Goal: Use online tool/utility: Utilize a website feature to perform a specific function

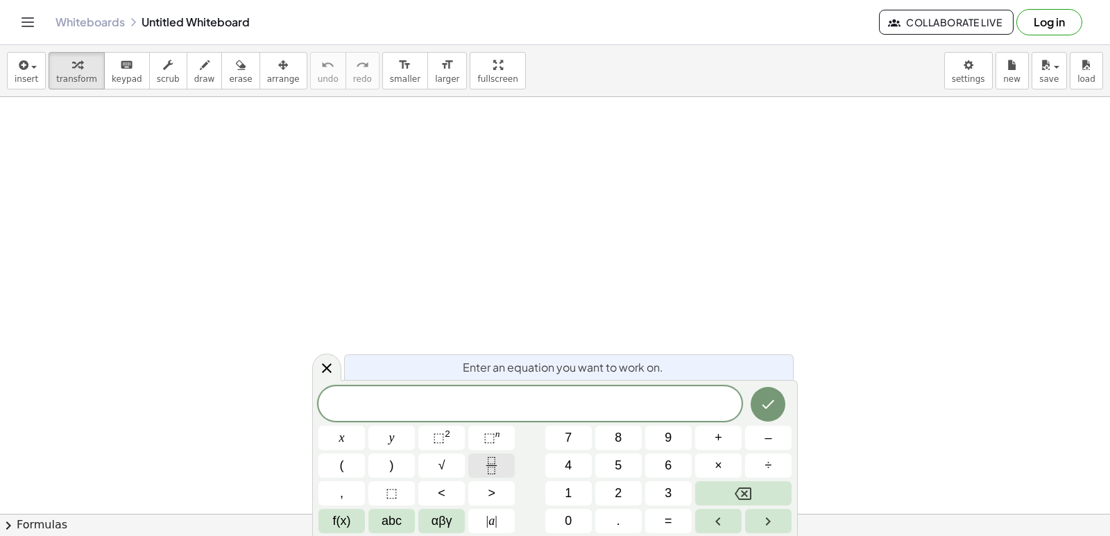
click at [485, 468] on icon "Fraction" at bounding box center [491, 465] width 17 height 17
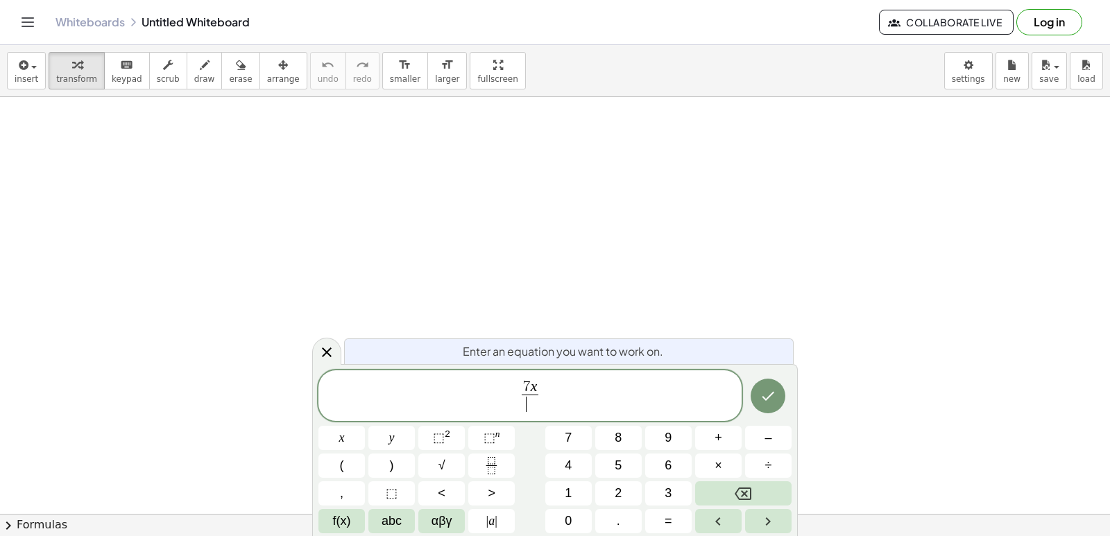
click at [533, 403] on span "​" at bounding box center [530, 404] width 17 height 19
click at [452, 441] on button "⬚ 2" at bounding box center [441, 438] width 46 height 24
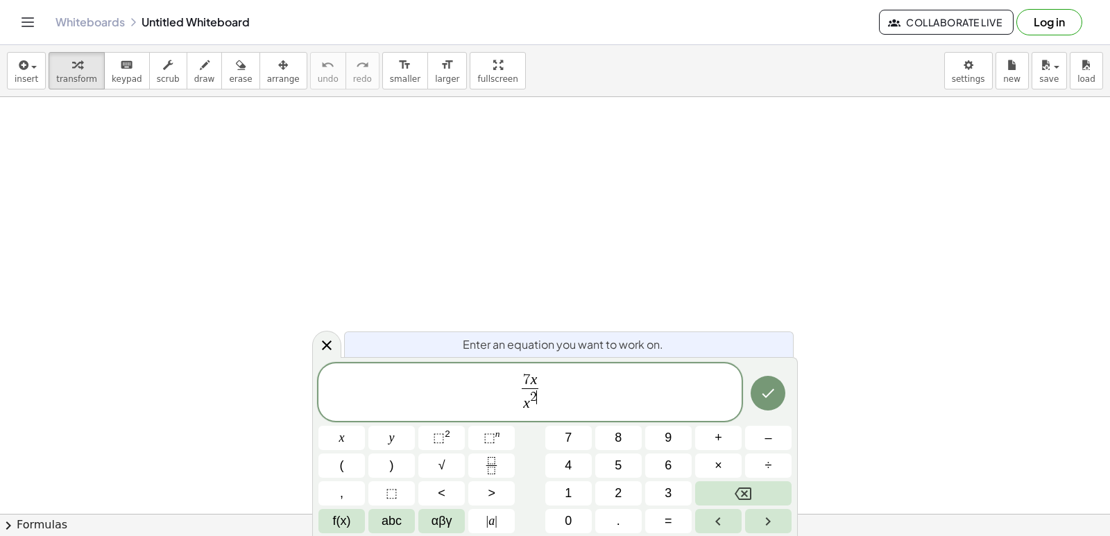
click at [535, 391] on span "x 2 ​" at bounding box center [530, 400] width 17 height 25
click at [762, 400] on icon "Done" at bounding box center [767, 393] width 17 height 17
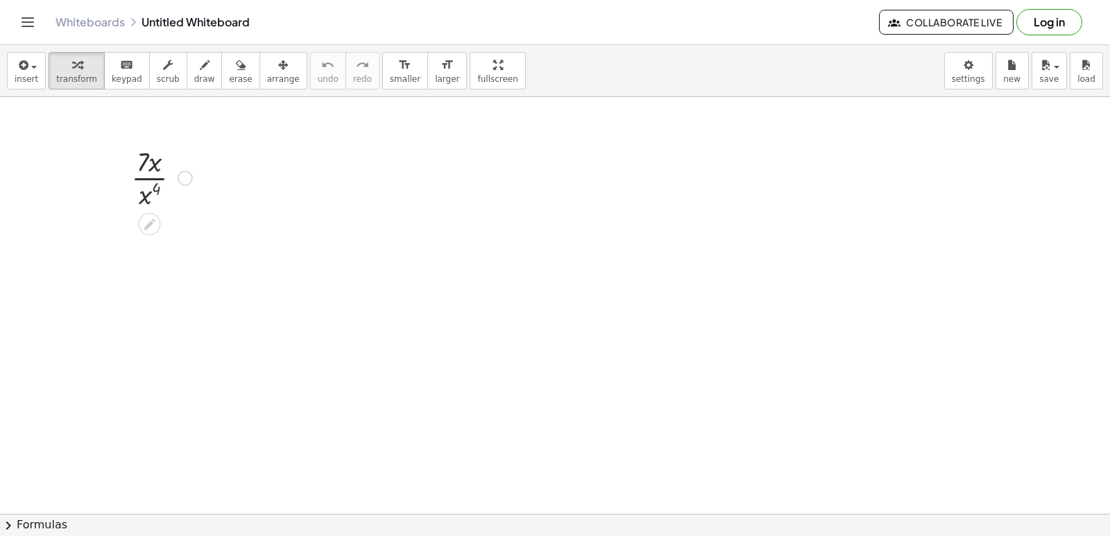
click at [189, 179] on div at bounding box center [185, 178] width 15 height 15
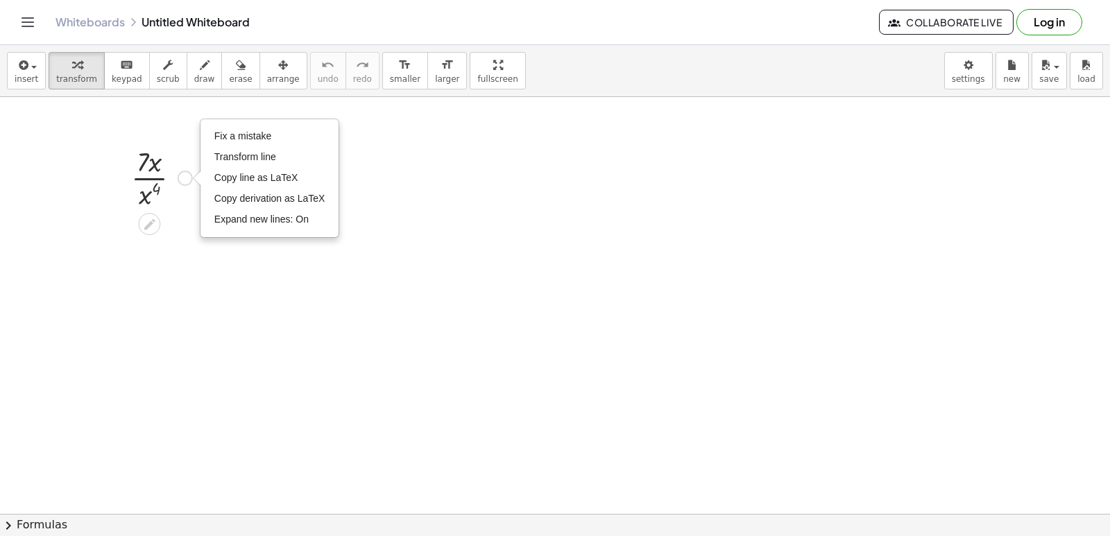
click at [189, 181] on div "Fix a mistake Transform line Copy line as LaTeX Copy derivation as LaTeX Expand…" at bounding box center [185, 178] width 15 height 15
click at [188, 178] on div "Fix a mistake Transform line Copy line as LaTeX Copy derivation as LaTeX Expand…" at bounding box center [185, 178] width 15 height 15
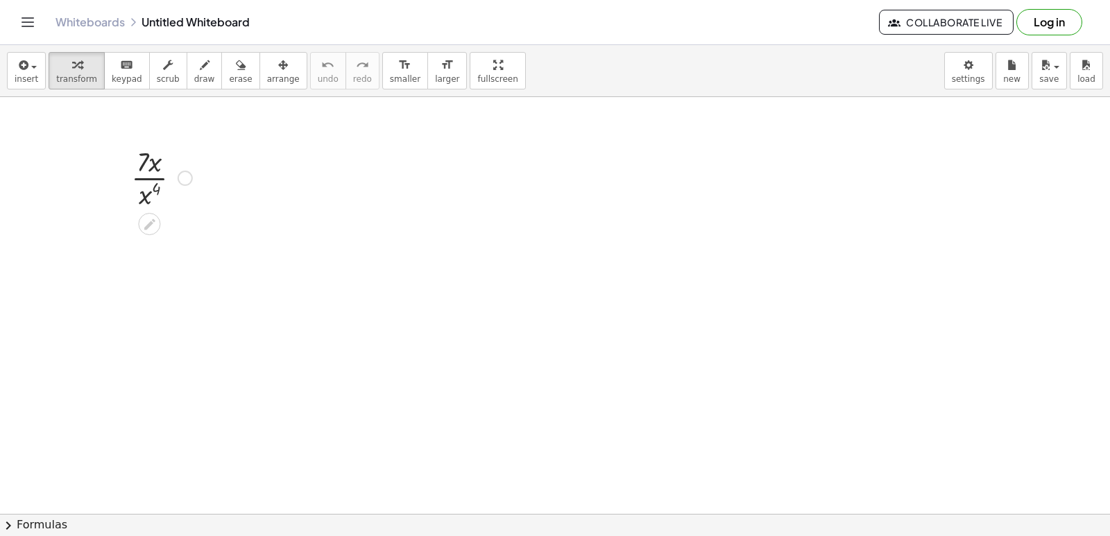
click at [139, 173] on div at bounding box center [161, 176] width 75 height 69
click at [148, 166] on div at bounding box center [161, 176] width 75 height 69
click at [160, 166] on div at bounding box center [161, 176] width 75 height 69
click at [152, 162] on div at bounding box center [161, 176] width 75 height 69
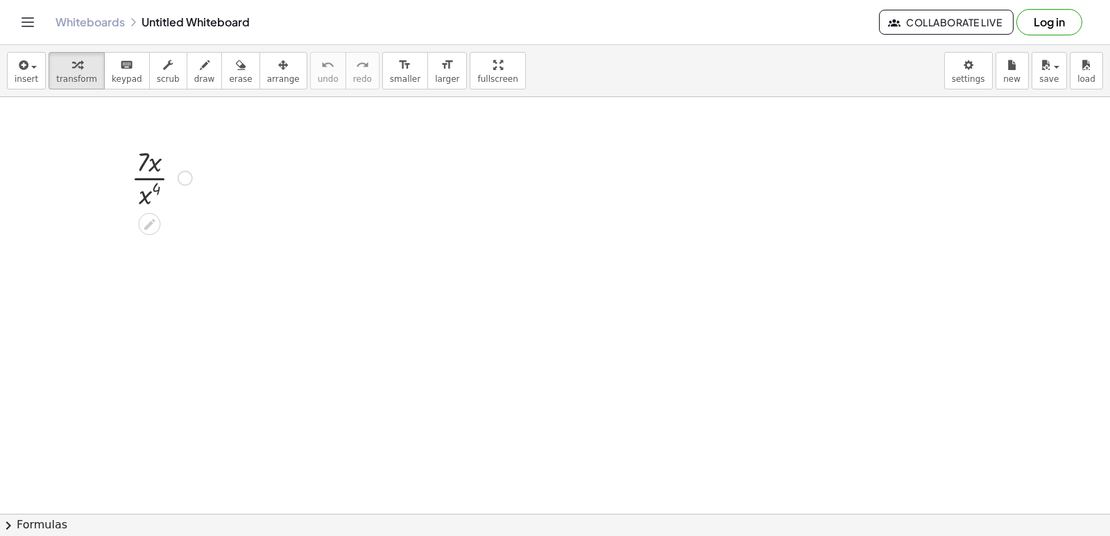
click at [153, 166] on div at bounding box center [161, 176] width 75 height 69
click at [144, 193] on div at bounding box center [161, 176] width 75 height 69
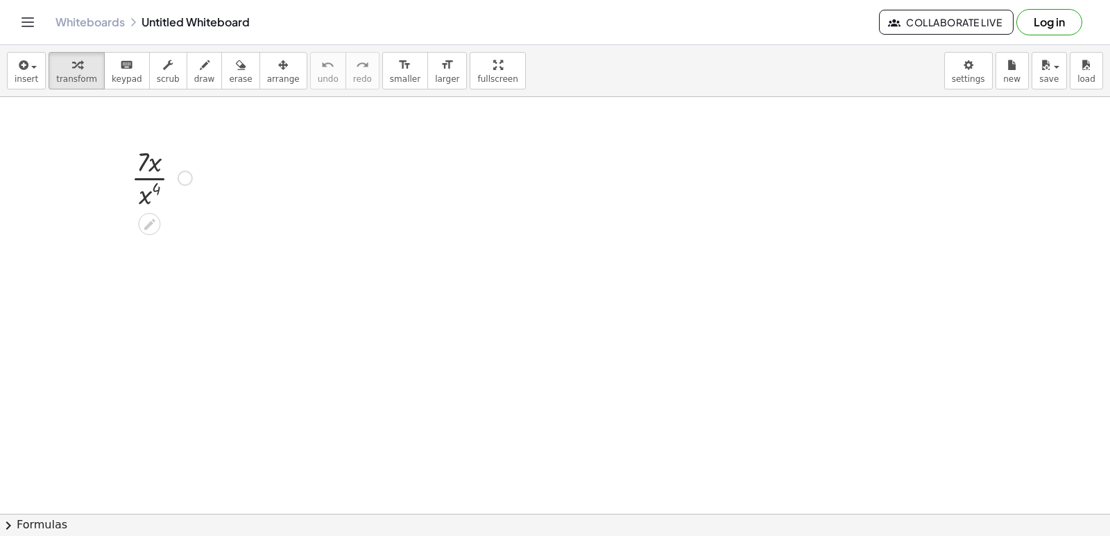
click at [144, 196] on div at bounding box center [161, 176] width 75 height 69
click at [187, 175] on div "Fix a mistake Transform line Copy line as LaTeX Copy derivation as LaTeX Expand…" at bounding box center [185, 178] width 15 height 15
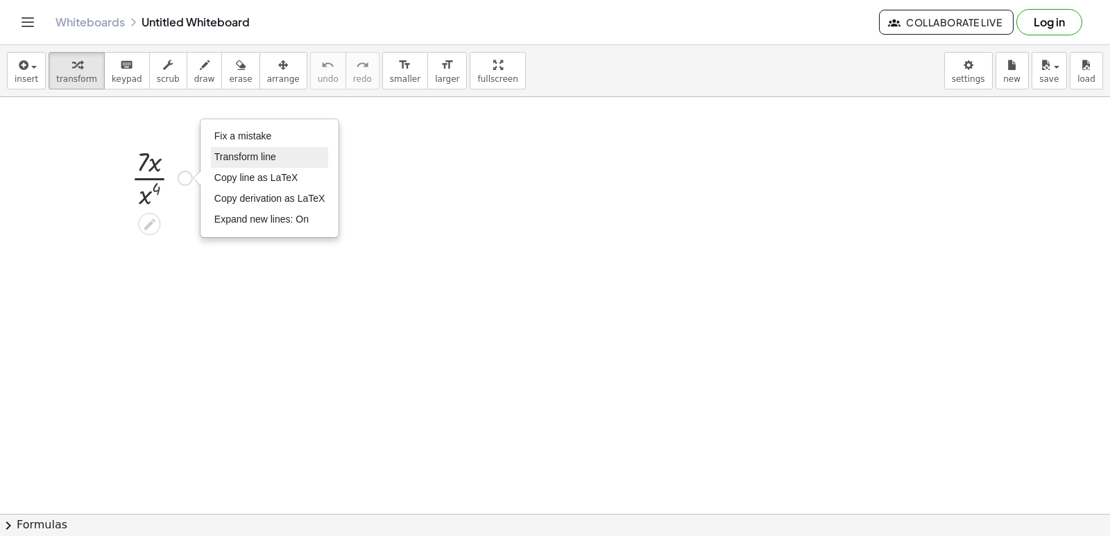
click at [280, 158] on li "Transform line" at bounding box center [270, 157] width 118 height 21
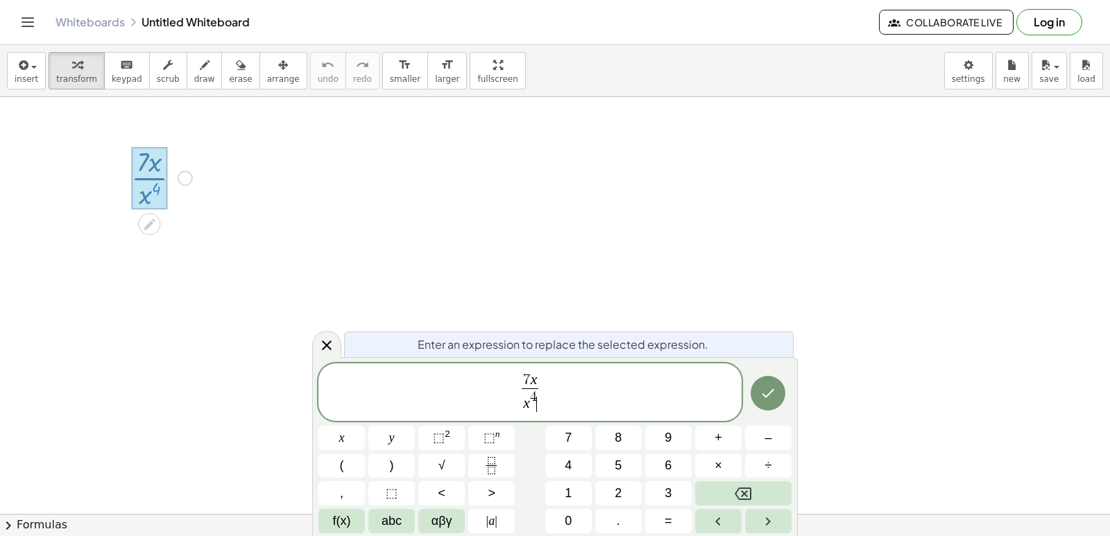
drag, startPoint x: 574, startPoint y: 411, endPoint x: 540, endPoint y: 397, distance: 36.7
click at [540, 397] on span "7 x x 4 ​ ​" at bounding box center [530, 393] width 24 height 40
click at [771, 380] on button "Done" at bounding box center [767, 393] width 35 height 35
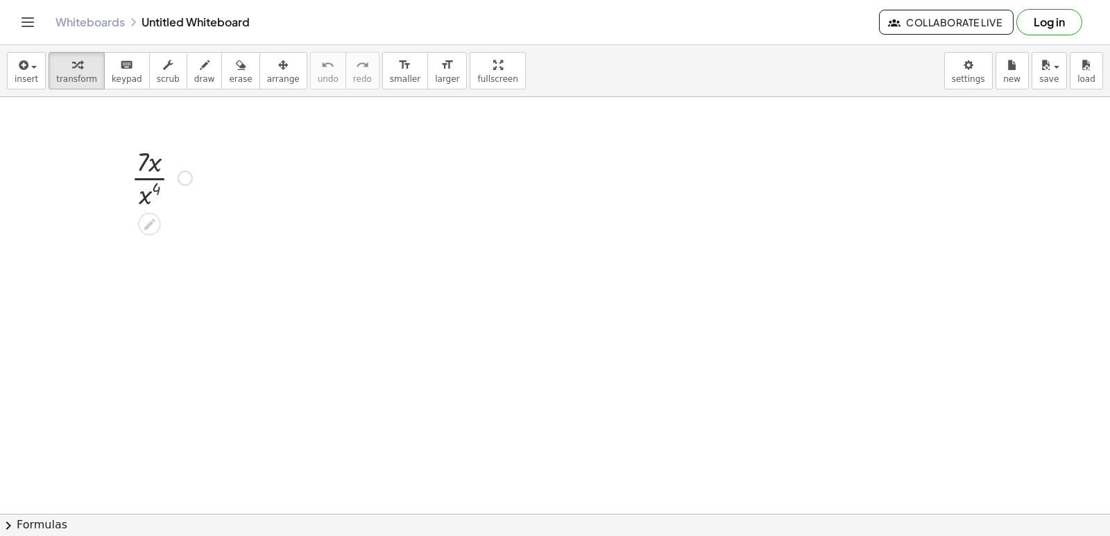
click at [155, 180] on div at bounding box center [161, 176] width 75 height 69
click at [159, 178] on div at bounding box center [161, 176] width 75 height 69
click at [183, 178] on div at bounding box center [185, 178] width 15 height 15
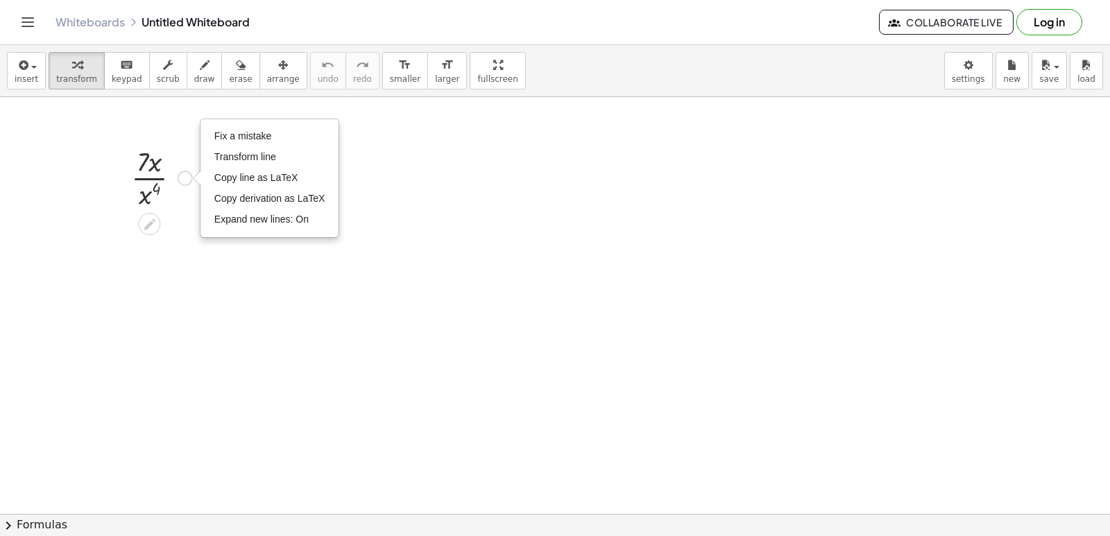
click at [168, 214] on div "· 7 · x · x 4 Fix a mistake Transform line Copy line as LaTeX Copy derivation a…" at bounding box center [156, 177] width 92 height 76
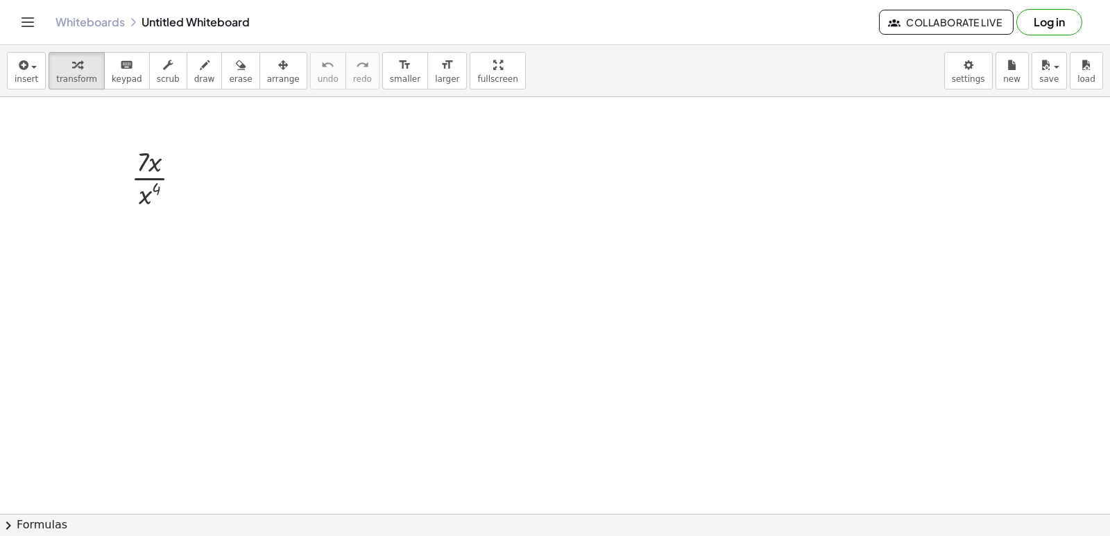
click at [123, 87] on button "keyboard keypad" at bounding box center [127, 70] width 46 height 37
click at [91, 80] on button "transform" at bounding box center [77, 70] width 56 height 37
drag, startPoint x: 413, startPoint y: 358, endPoint x: 472, endPoint y: 401, distance: 73.0
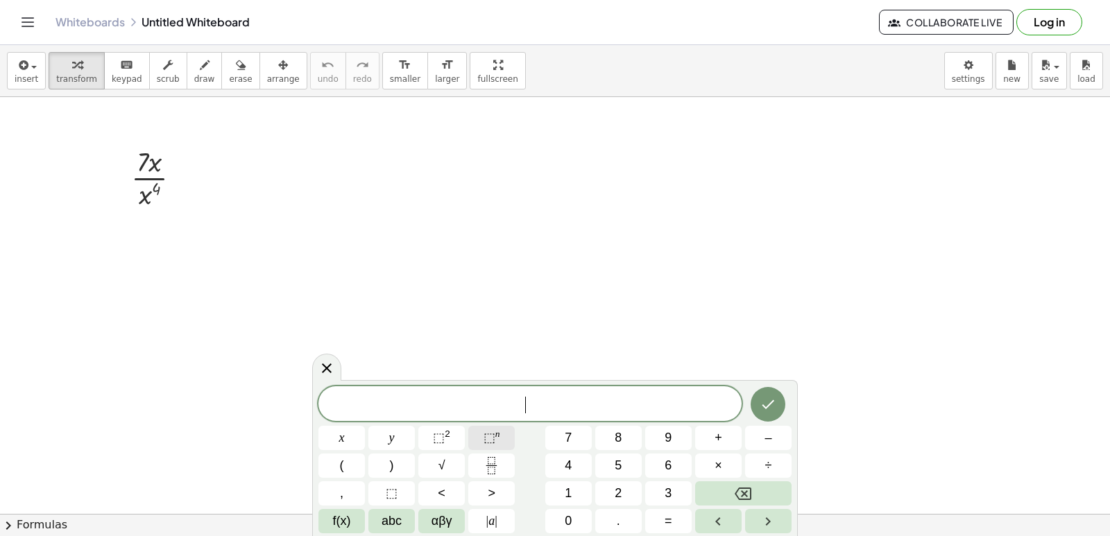
drag, startPoint x: 481, startPoint y: 422, endPoint x: 479, endPoint y: 440, distance: 18.2
click at [479, 438] on div "​ x y ⬚ 2 ⬚ n 7 8 9 + – ( ) √ 4 5 6 × ÷ , ⬚ < > 1 2 3 f(x) abc αβγ | a | 0 . =" at bounding box center [554, 459] width 473 height 147
click at [406, 492] on button "⬚" at bounding box center [391, 493] width 46 height 24
click at [572, 436] on button "7" at bounding box center [568, 438] width 46 height 24
click at [532, 407] on span "⬚" at bounding box center [529, 405] width 13 height 17
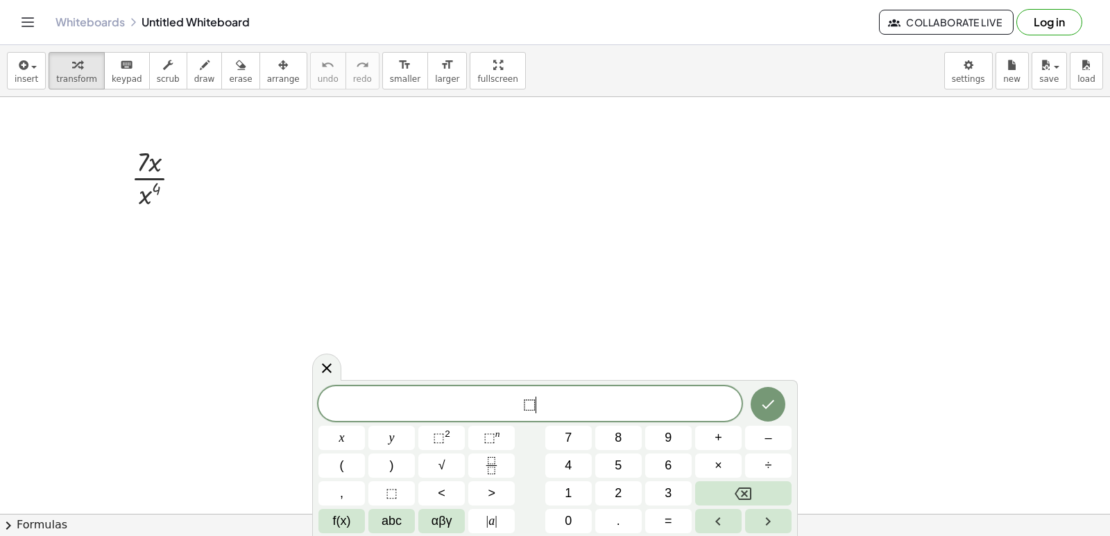
click at [537, 412] on span "⬚ ​" at bounding box center [529, 404] width 423 height 19
click at [564, 437] on button "7" at bounding box center [568, 438] width 46 height 24
click at [493, 465] on icon "Fraction" at bounding box center [491, 465] width 17 height 17
click at [389, 482] on button "⬚" at bounding box center [391, 493] width 46 height 24
click at [504, 458] on button "Fraction" at bounding box center [491, 466] width 46 height 24
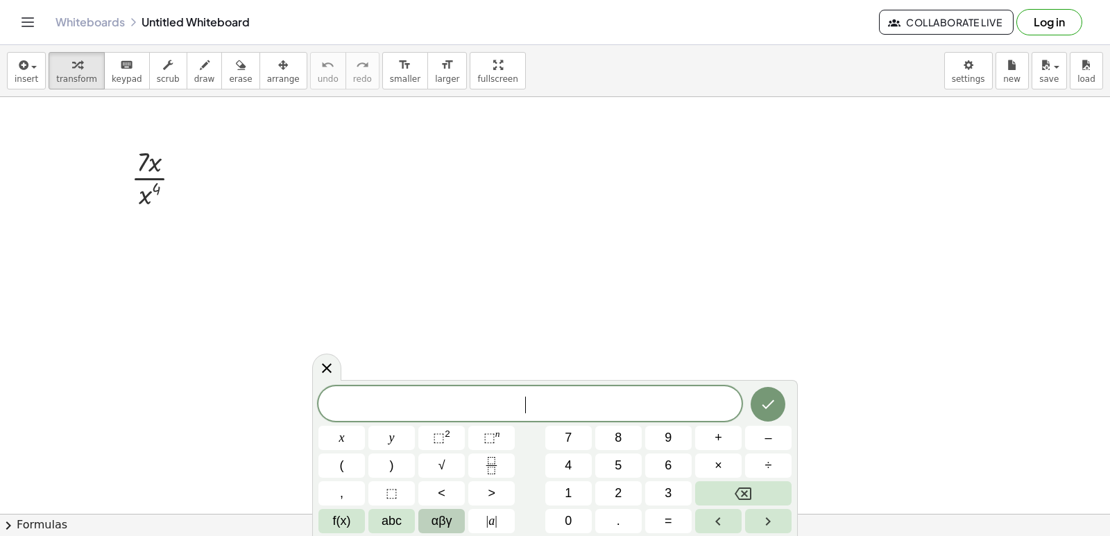
click at [438, 521] on span "αβγ" at bounding box center [441, 521] width 21 height 19
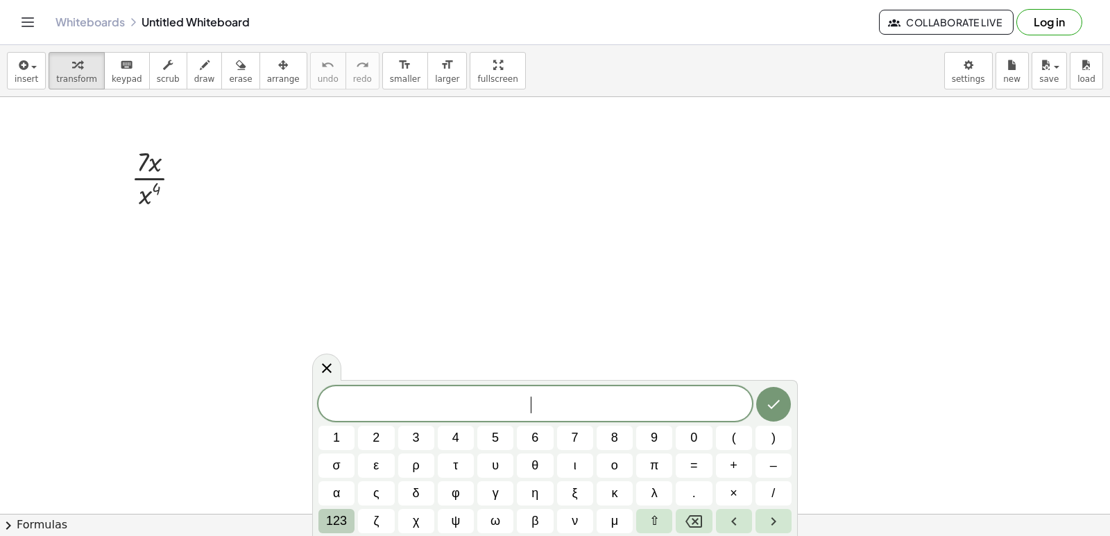
click at [332, 514] on span "123" at bounding box center [336, 521] width 21 height 19
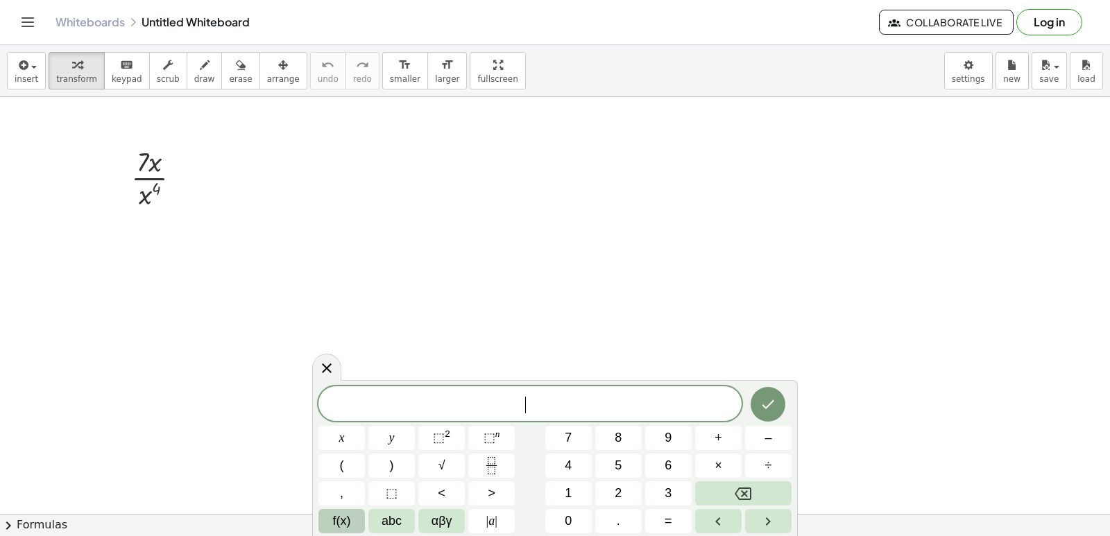
click at [359, 522] on button "f(x)" at bounding box center [341, 521] width 46 height 24
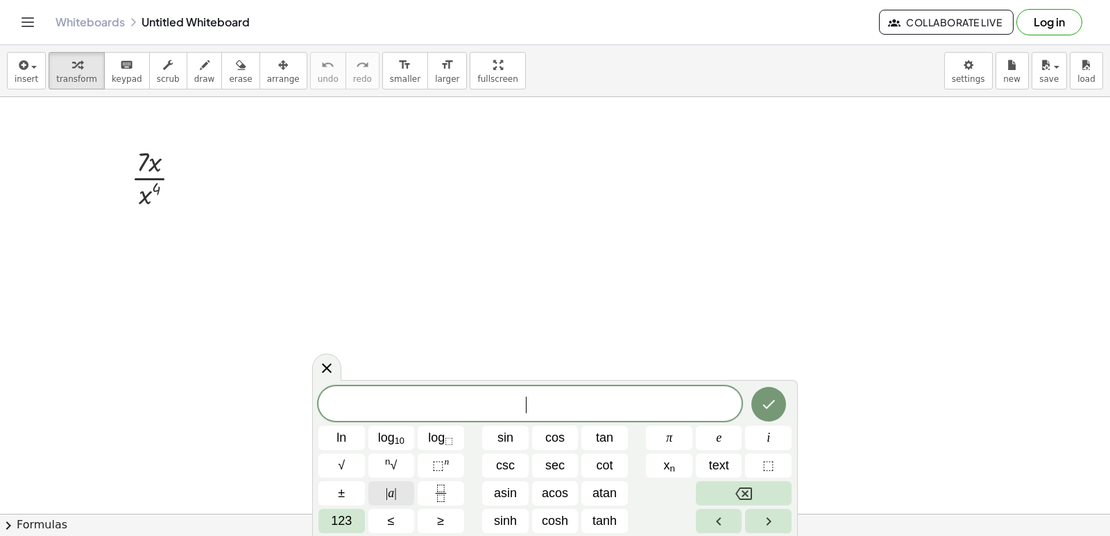
click at [405, 490] on button "| a |" at bounding box center [391, 493] width 46 height 24
click at [522, 410] on span "|" at bounding box center [522, 403] width 7 height 20
click at [525, 410] on span "| ​ |" at bounding box center [530, 403] width 22 height 20
click at [548, 408] on span "| 7 | ​" at bounding box center [529, 403] width 423 height 23
click at [450, 494] on button "Fraction" at bounding box center [441, 493] width 46 height 24
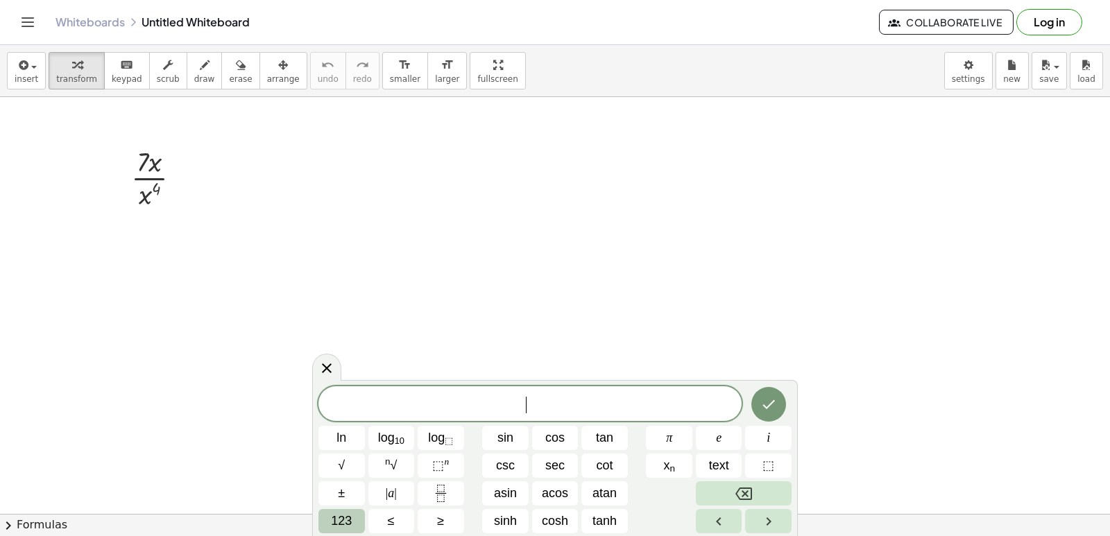
click at [356, 510] on button "123" at bounding box center [341, 521] width 46 height 24
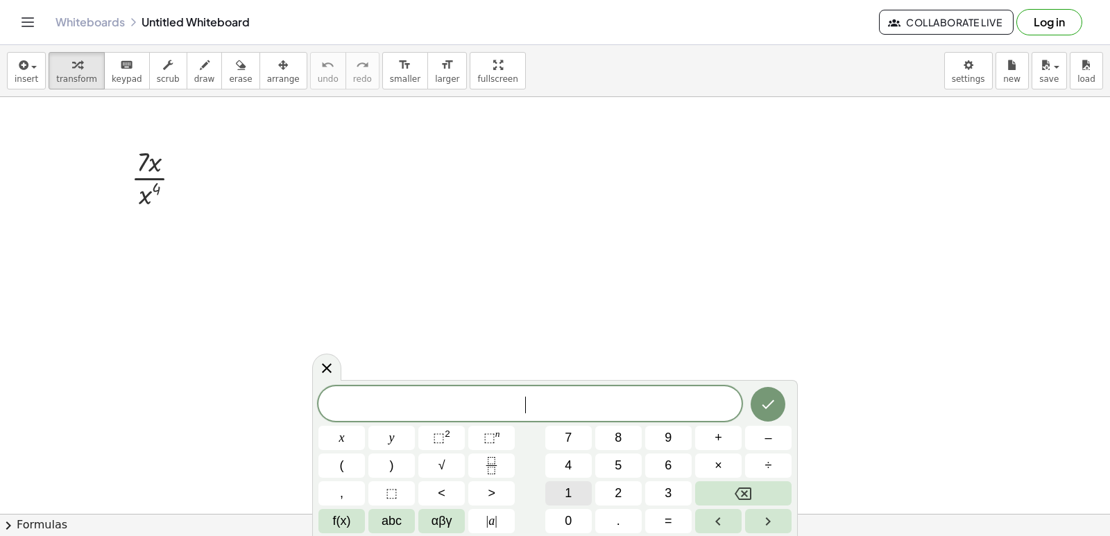
click at [573, 488] on button "1" at bounding box center [568, 493] width 46 height 24
click at [503, 465] on button "Fraction" at bounding box center [491, 466] width 46 height 24
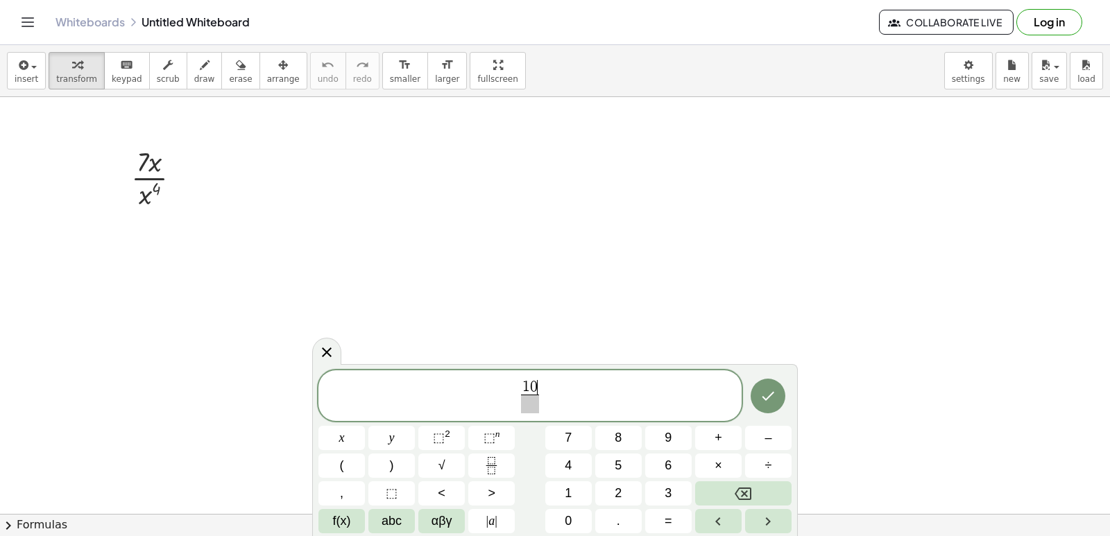
click at [528, 404] on span at bounding box center [530, 404] width 18 height 19
click at [449, 445] on span "⬚ 2" at bounding box center [441, 438] width 17 height 19
click at [531, 398] on var "x" at bounding box center [533, 403] width 7 height 17
click at [526, 397] on span "2" at bounding box center [526, 396] width 7 height 13
click at [534, 395] on var "x" at bounding box center [534, 403] width 7 height 17
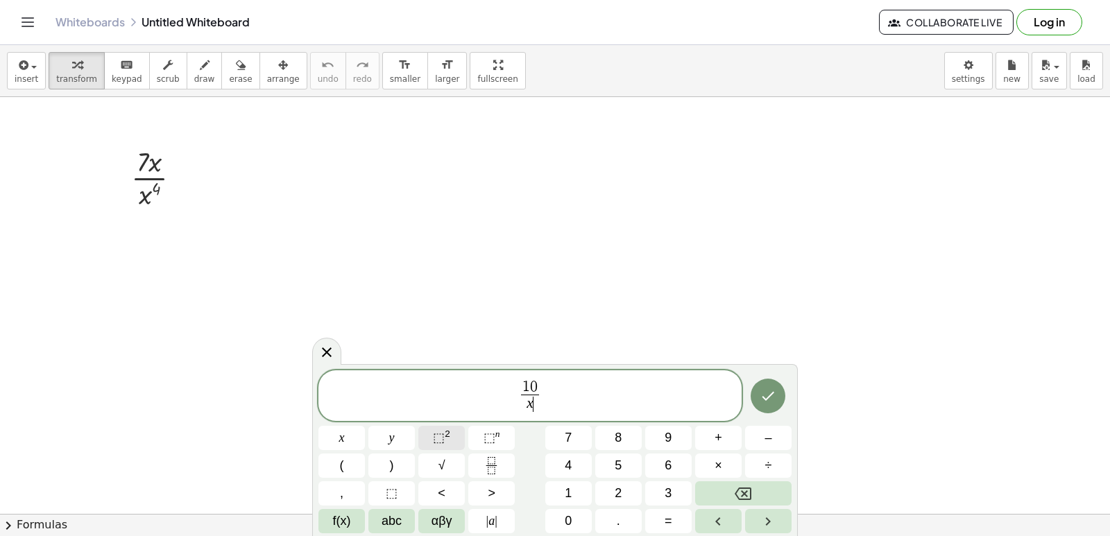
click at [450, 436] on button "⬚ 2" at bounding box center [441, 438] width 46 height 24
click at [542, 388] on span "1 0 x 2 ​ ​" at bounding box center [529, 393] width 423 height 43
click at [540, 399] on span "1 0 x 2 ​" at bounding box center [530, 393] width 24 height 40
click at [540, 396] on span "1 0 x 2 ​ ​" at bounding box center [530, 393] width 24 height 40
click at [538, 396] on span "x 2 ​" at bounding box center [530, 400] width 18 height 25
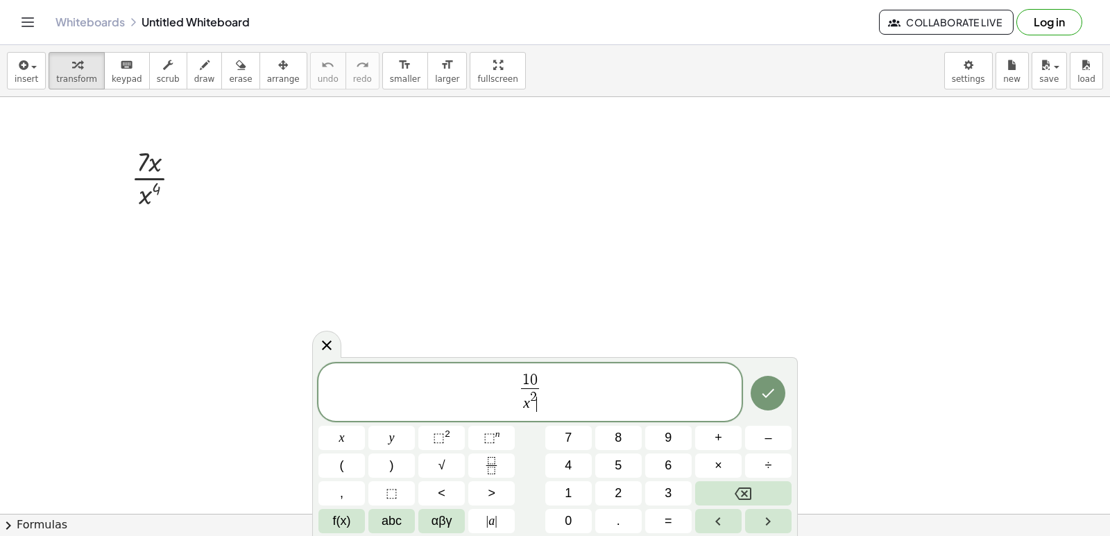
click at [538, 396] on span "x 2 ​" at bounding box center [530, 400] width 18 height 25
click at [533, 396] on span "2" at bounding box center [533, 396] width 7 height 13
click at [631, 392] on span "1 0 x 5 ​ ​" at bounding box center [529, 393] width 423 height 43
click at [773, 392] on icon "Done" at bounding box center [767, 393] width 17 height 17
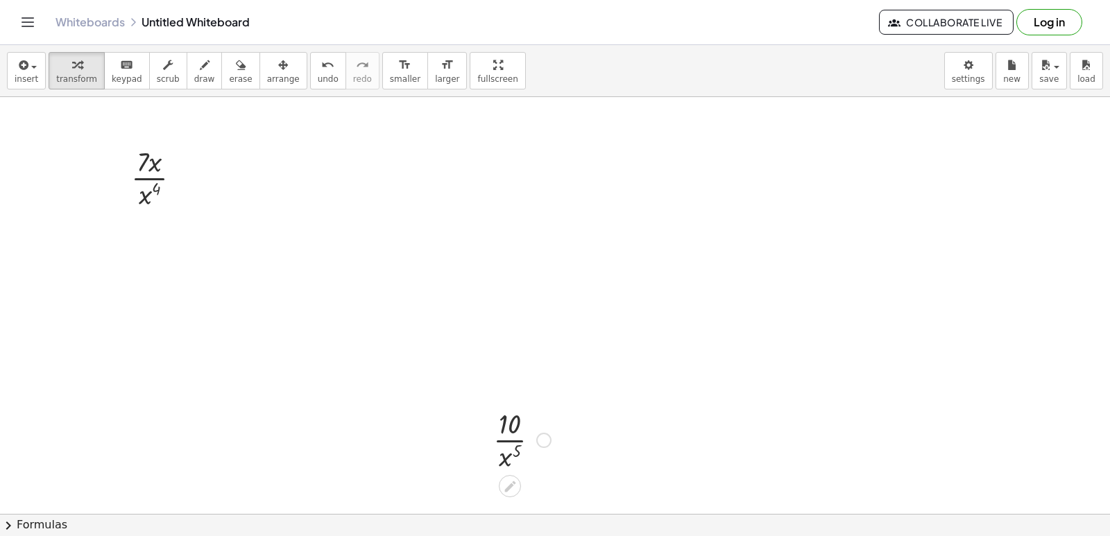
click at [520, 439] on div at bounding box center [521, 438] width 71 height 69
click at [519, 440] on div at bounding box center [521, 438] width 71 height 69
drag, startPoint x: 442, startPoint y: 440, endPoint x: 579, endPoint y: 463, distance: 138.7
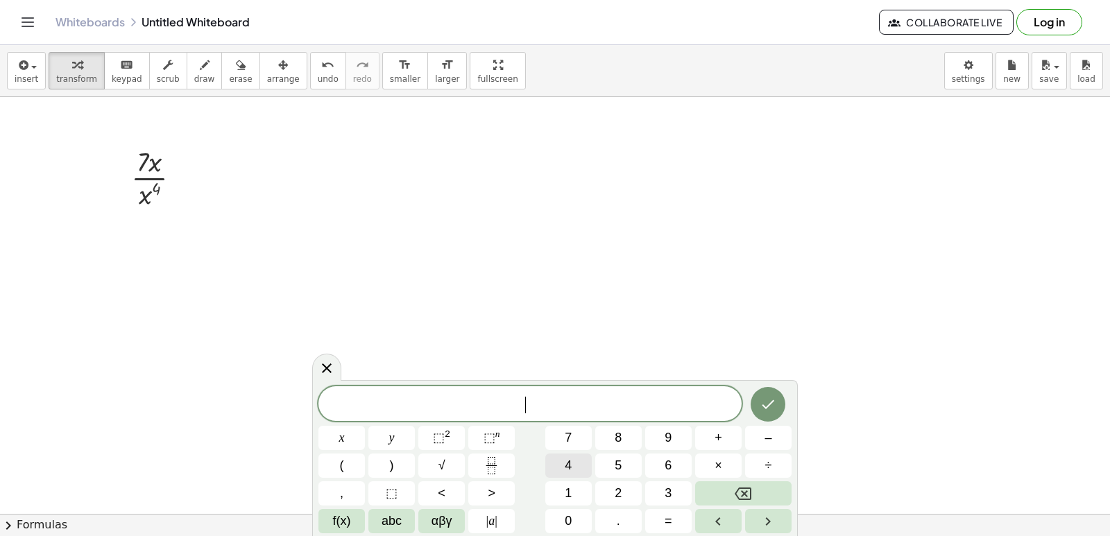
click at [580, 463] on button "4" at bounding box center [568, 466] width 46 height 24
click at [745, 494] on icon "Backspace" at bounding box center [742, 494] width 17 height 12
click at [760, 440] on button "–" at bounding box center [768, 438] width 46 height 24
click at [626, 470] on button "5" at bounding box center [618, 466] width 46 height 24
click at [624, 516] on button "." at bounding box center [618, 521] width 46 height 24
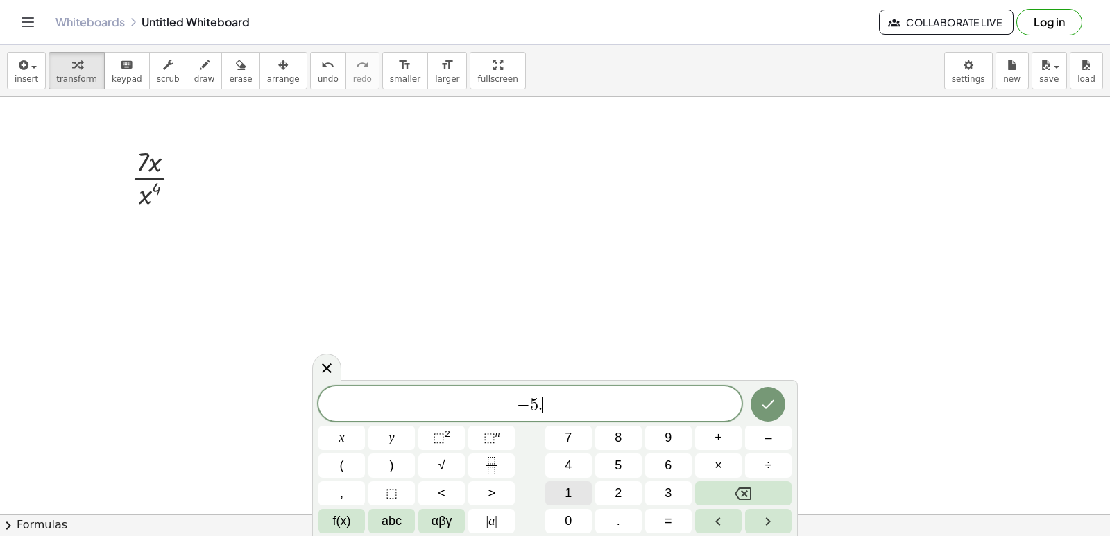
click at [582, 491] on button "1" at bounding box center [568, 493] width 46 height 24
click at [574, 511] on button "0" at bounding box center [568, 521] width 46 height 24
click at [719, 459] on span "×" at bounding box center [718, 465] width 8 height 19
click at [433, 438] on span "⬚" at bounding box center [439, 438] width 12 height 14
click at [576, 396] on span "− 5 . 1 0 · 2 ​" at bounding box center [529, 402] width 423 height 25
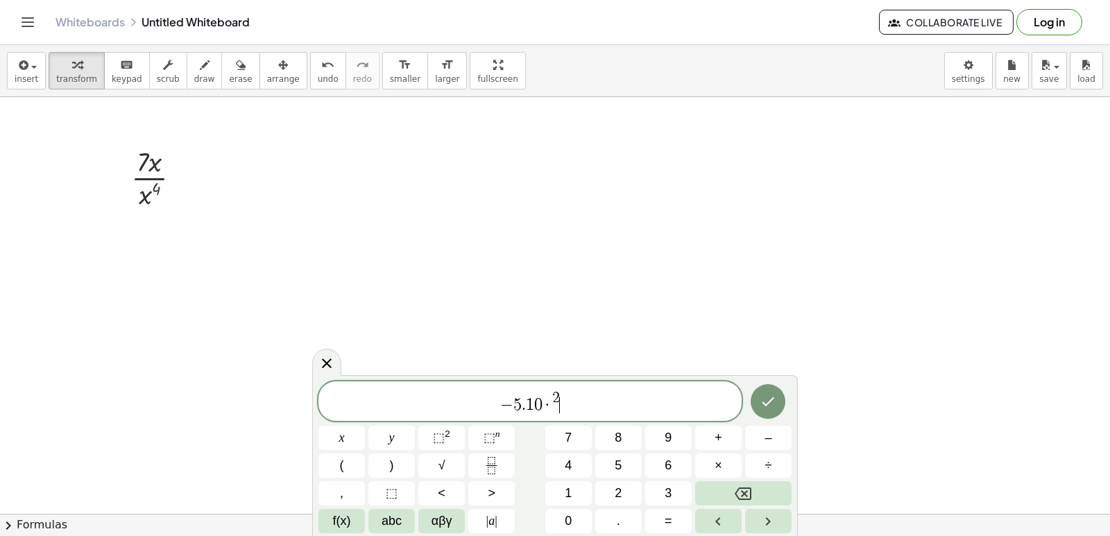
click at [562, 396] on span "− 5 . 1 0 · 2 ​" at bounding box center [529, 402] width 423 height 25
click at [547, 402] on span "·" at bounding box center [547, 405] width 10 height 17
click at [555, 401] on span "2" at bounding box center [556, 397] width 8 height 15
click at [562, 393] on span "− 5 . 1 0 · ​ 2" at bounding box center [529, 402] width 423 height 25
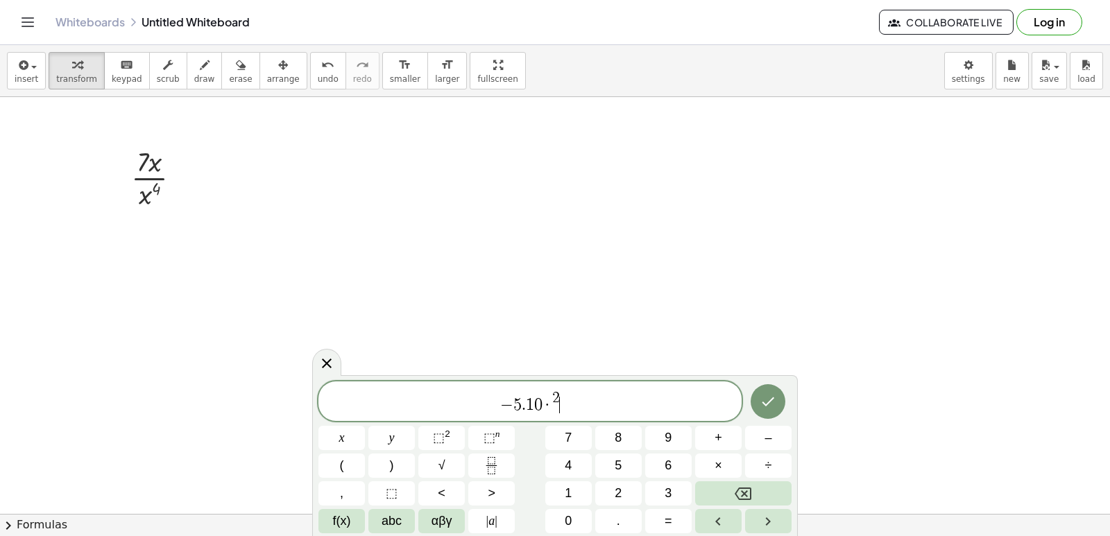
click at [556, 393] on span "2" at bounding box center [556, 397] width 8 height 15
drag, startPoint x: 773, startPoint y: 381, endPoint x: 770, endPoint y: 391, distance: 10.1
click at [365, 426] on div at bounding box center [341, 438] width 46 height 24
click at [770, 391] on button "Done" at bounding box center [767, 401] width 35 height 35
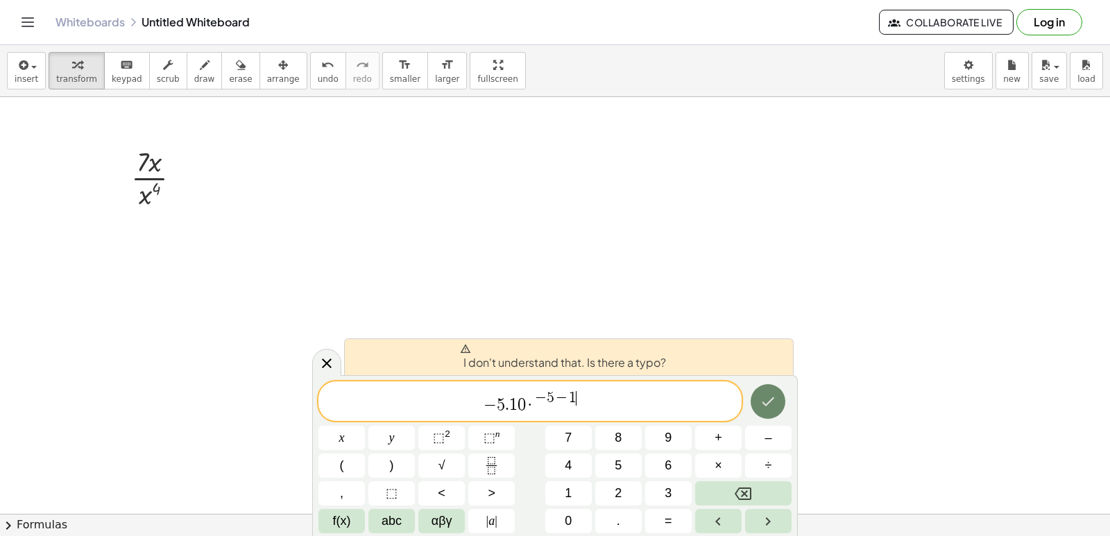
click at [759, 390] on button "Done" at bounding box center [767, 401] width 35 height 35
click at [507, 413] on span "− 5 . 1 0 · − 5 − 1 ​" at bounding box center [529, 402] width 423 height 25
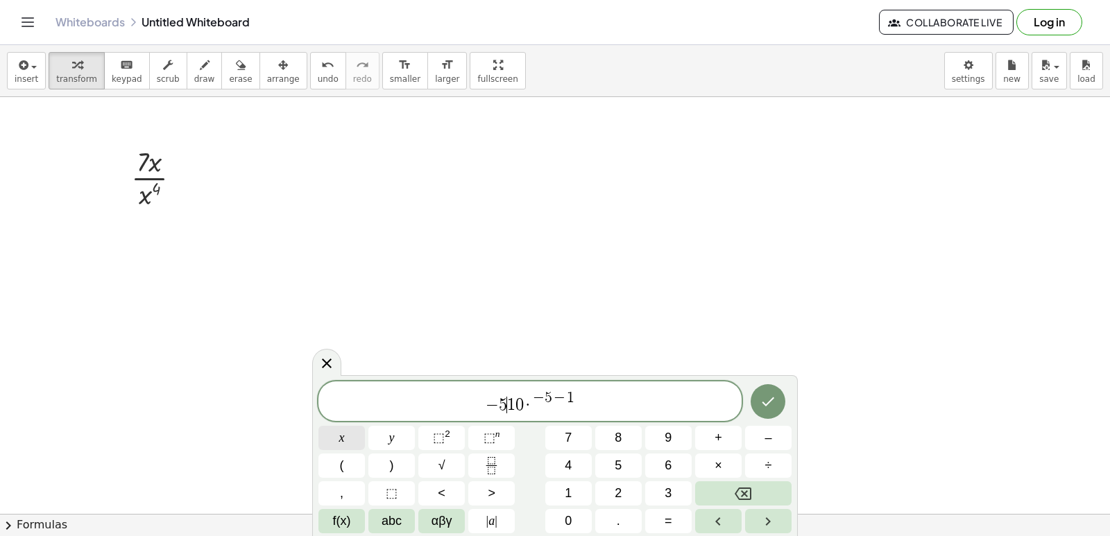
click at [347, 438] on button "x" at bounding box center [341, 438] width 46 height 24
click at [757, 393] on button "Done" at bounding box center [767, 401] width 35 height 35
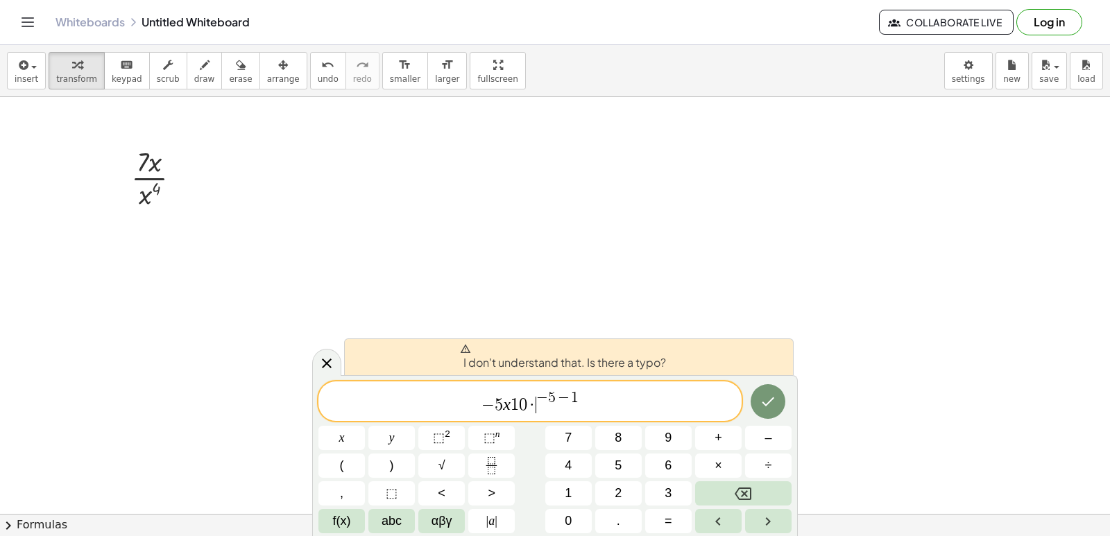
click at [533, 408] on span "·" at bounding box center [532, 405] width 10 height 17
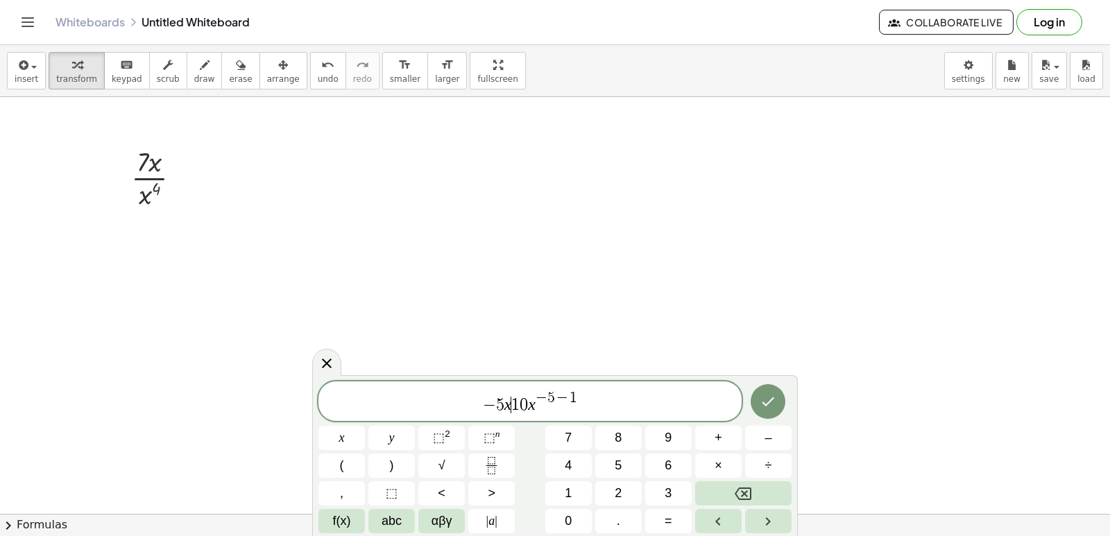
click at [513, 414] on span "− 5 x ​ 1 0 x − 5 − 1" at bounding box center [529, 402] width 423 height 25
click at [721, 466] on span "×" at bounding box center [718, 465] width 8 height 19
click at [758, 399] on button "Done" at bounding box center [767, 401] width 35 height 35
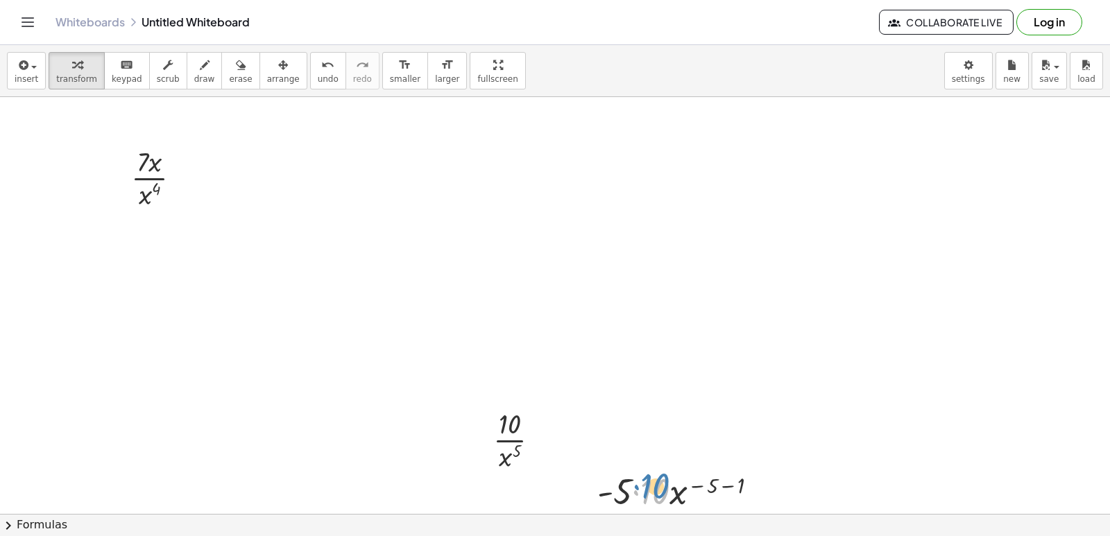
click at [670, 499] on div at bounding box center [682, 490] width 185 height 47
click at [636, 492] on div at bounding box center [682, 490] width 185 height 47
click at [321, 69] on icon "undo" at bounding box center [327, 65] width 13 height 17
drag, startPoint x: 578, startPoint y: 353, endPoint x: 552, endPoint y: 327, distance: 37.3
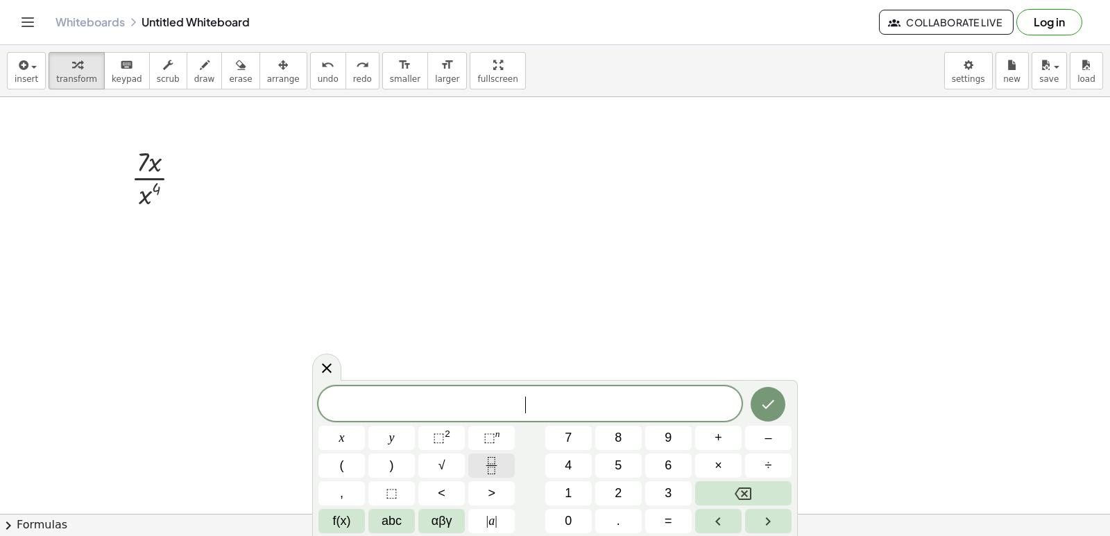
click at [488, 456] on button "Fraction" at bounding box center [491, 466] width 46 height 24
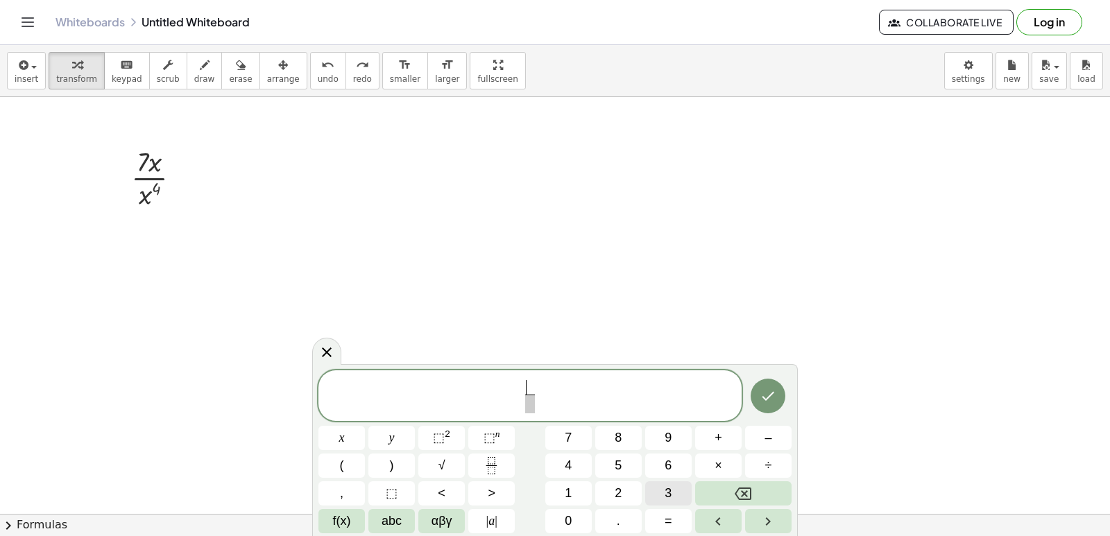
click at [664, 495] on span "3" at bounding box center [667, 493] width 7 height 19
click at [531, 413] on span "3 ​ ​" at bounding box center [529, 397] width 423 height 37
drag, startPoint x: 546, startPoint y: 402, endPoint x: 536, endPoint y: 403, distance: 9.8
click at [542, 402] on span "3 ​ ​" at bounding box center [529, 397] width 423 height 37
click at [524, 403] on span "​" at bounding box center [529, 404] width 10 height 19
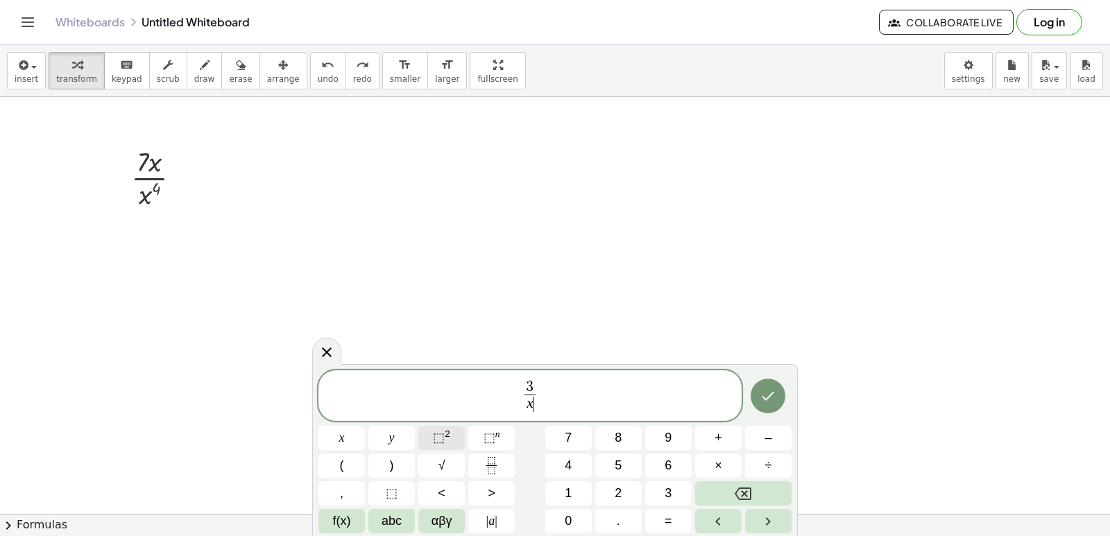
click at [454, 440] on button "⬚ 2" at bounding box center [441, 438] width 46 height 24
click at [542, 397] on span "3 x 2 ​ ​" at bounding box center [529, 393] width 423 height 43
click at [531, 397] on span "2" at bounding box center [533, 396] width 7 height 13
click at [554, 392] on span "3 x 5 ​ ​" at bounding box center [529, 393] width 423 height 43
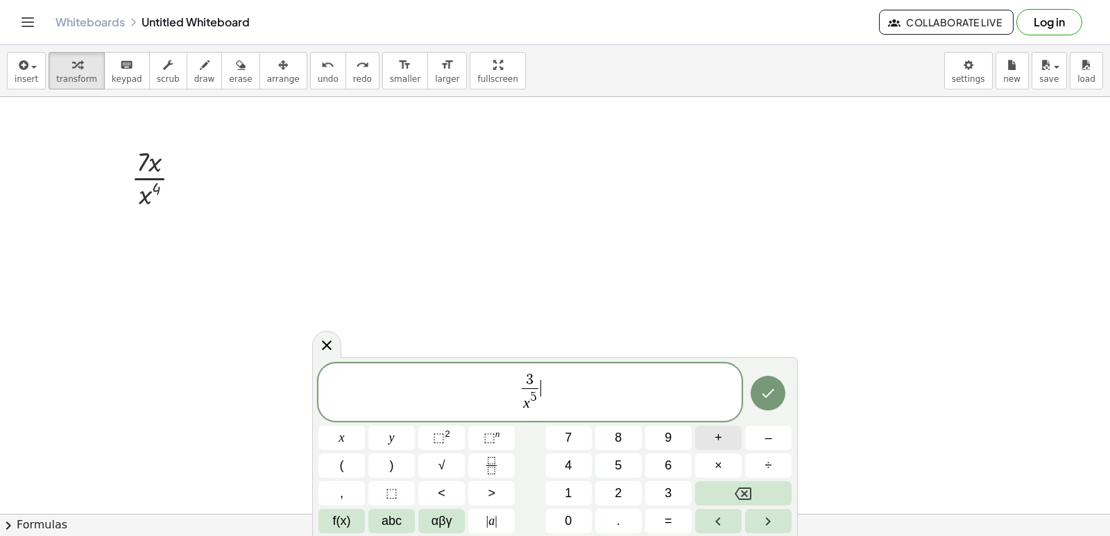
click at [720, 440] on span "+" at bounding box center [718, 438] width 8 height 19
click at [492, 454] on button "Fraction" at bounding box center [491, 466] width 46 height 24
click at [556, 406] on span "​" at bounding box center [551, 397] width 10 height 19
click at [457, 452] on div "3 x 5 ​ + 7 x ​ ​ x y ⬚ 2 ⬚ n 7 8 9 + – ( ) √ 4 5 6 × ÷ , ⬚ < > 1 2 3 f(x) abc …" at bounding box center [554, 448] width 473 height 170
click at [451, 433] on button "⬚ 2" at bounding box center [441, 438] width 46 height 24
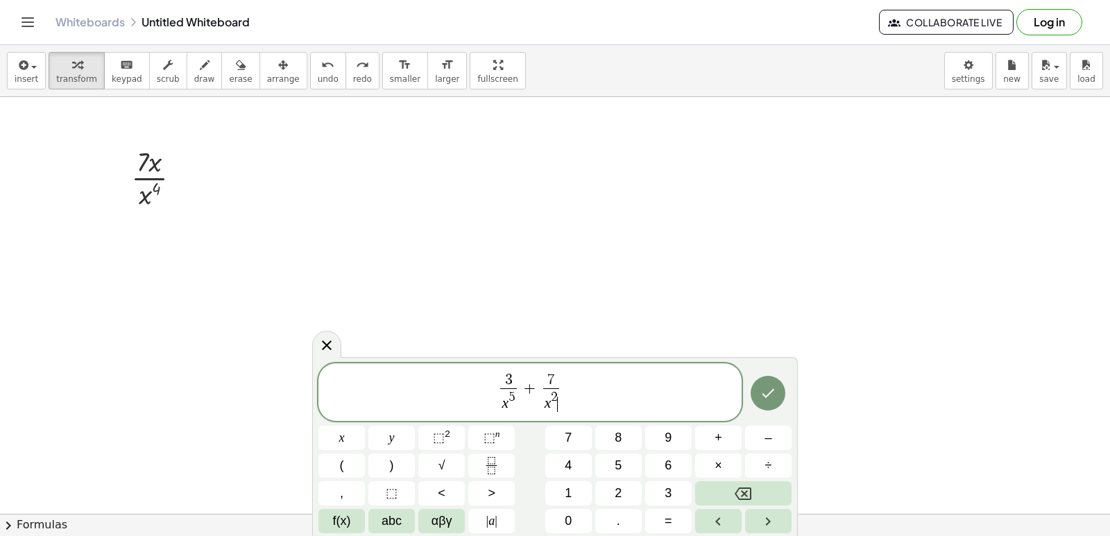
click at [560, 392] on span "7 x 2 ​ ​" at bounding box center [551, 393] width 23 height 40
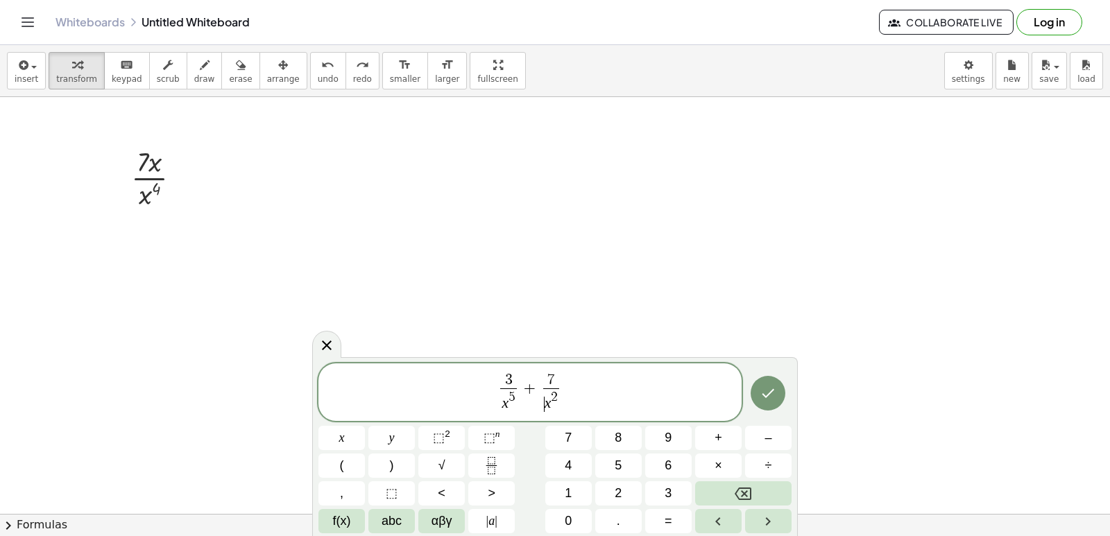
click at [546, 397] on var "x" at bounding box center [547, 403] width 7 height 17
click at [551, 396] on span "2" at bounding box center [554, 396] width 7 height 13
click at [760, 388] on icon "Done" at bounding box center [767, 393] width 17 height 17
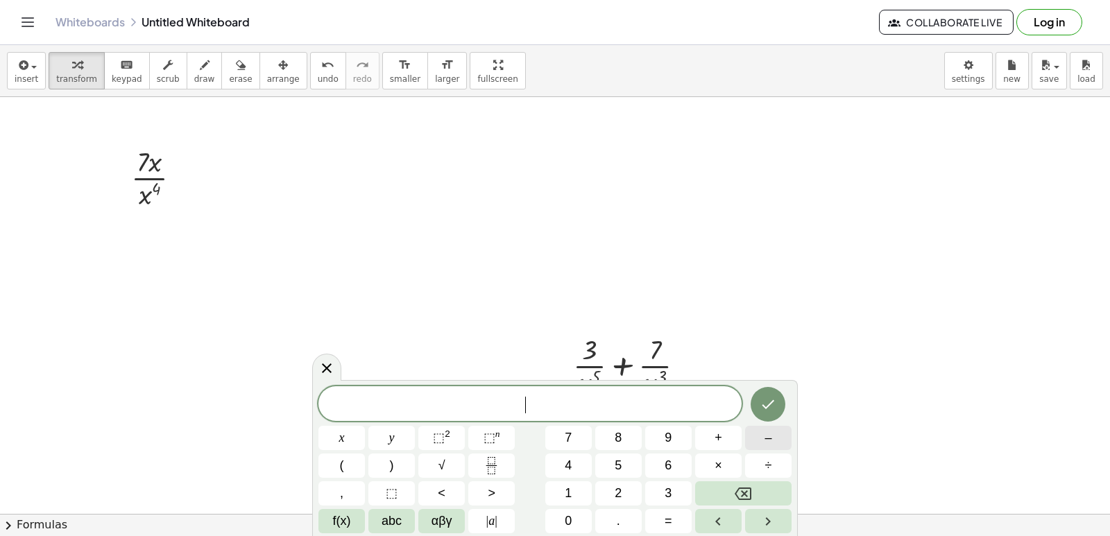
click at [763, 443] on button "–" at bounding box center [768, 438] width 46 height 24
click at [621, 466] on span "5" at bounding box center [617, 465] width 7 height 19
click at [731, 466] on button "×" at bounding box center [718, 466] width 46 height 24
click at [662, 495] on button "3" at bounding box center [668, 493] width 46 height 24
click at [698, 468] on button "×" at bounding box center [718, 466] width 46 height 24
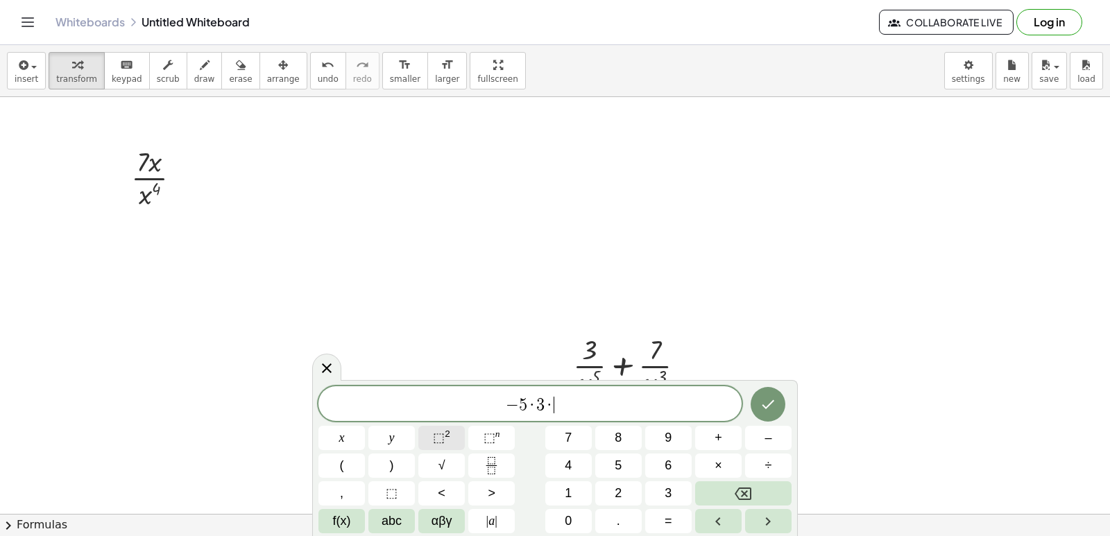
click at [456, 439] on button "⬚ 2" at bounding box center [441, 438] width 46 height 24
click at [565, 393] on span "− 5 · 3 · 2 ​" at bounding box center [529, 402] width 423 height 25
click at [549, 405] on span "− 5 · 3 · 2 ​" at bounding box center [529, 402] width 423 height 25
click at [560, 399] on span "− 5 · 3 x 2 ​" at bounding box center [529, 402] width 423 height 25
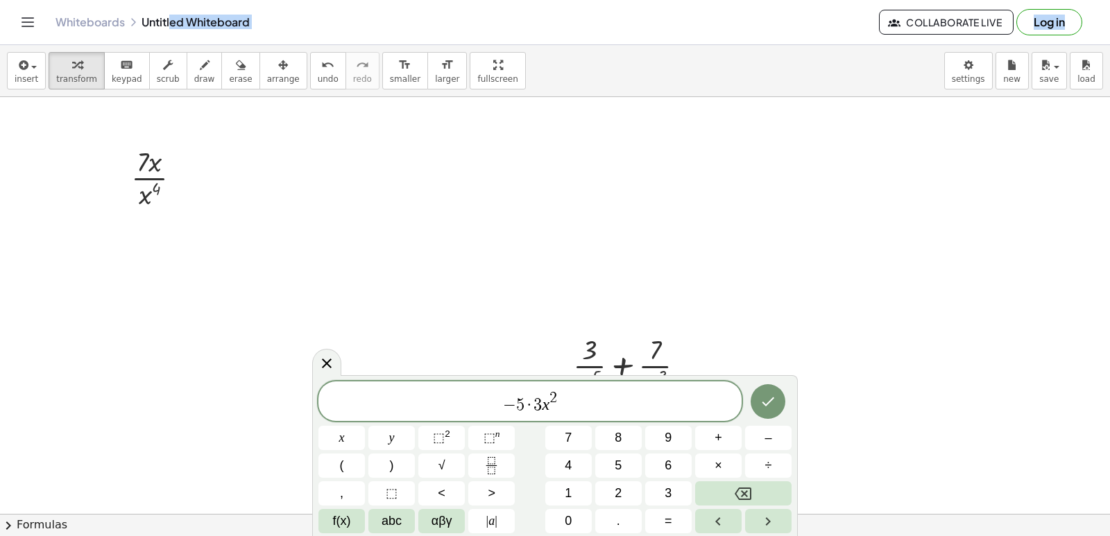
drag, startPoint x: 171, startPoint y: 13, endPoint x: 695, endPoint y: -23, distance: 525.6
click at [695, 0] on html "Graspable Math Activities Get Started Activity Bank Assigned Work Classes White…" at bounding box center [555, 268] width 1110 height 536
